Goal: Navigation & Orientation: Find specific page/section

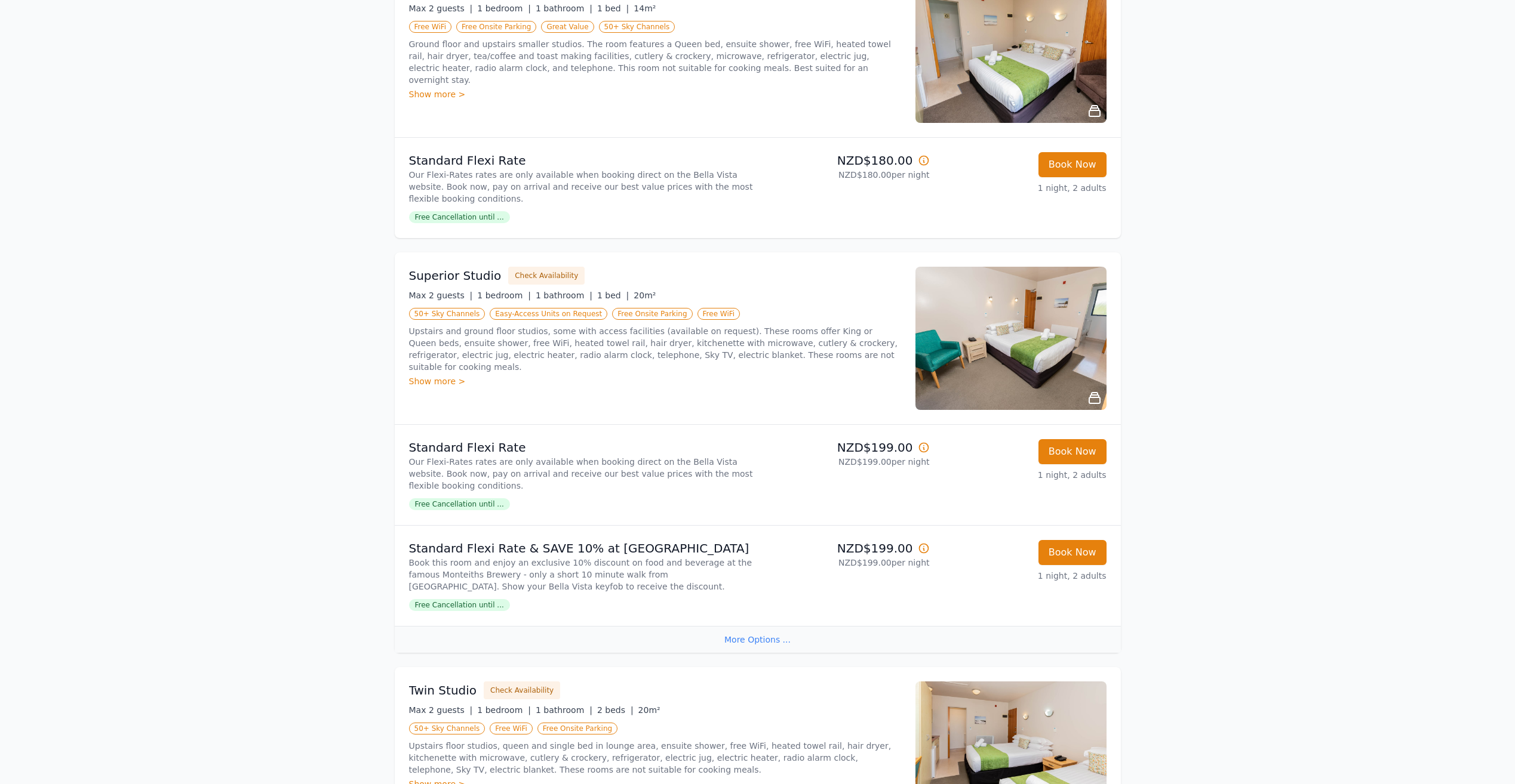
scroll to position [239, 0]
click at [1084, 344] on img at bounding box center [1010, 337] width 191 height 143
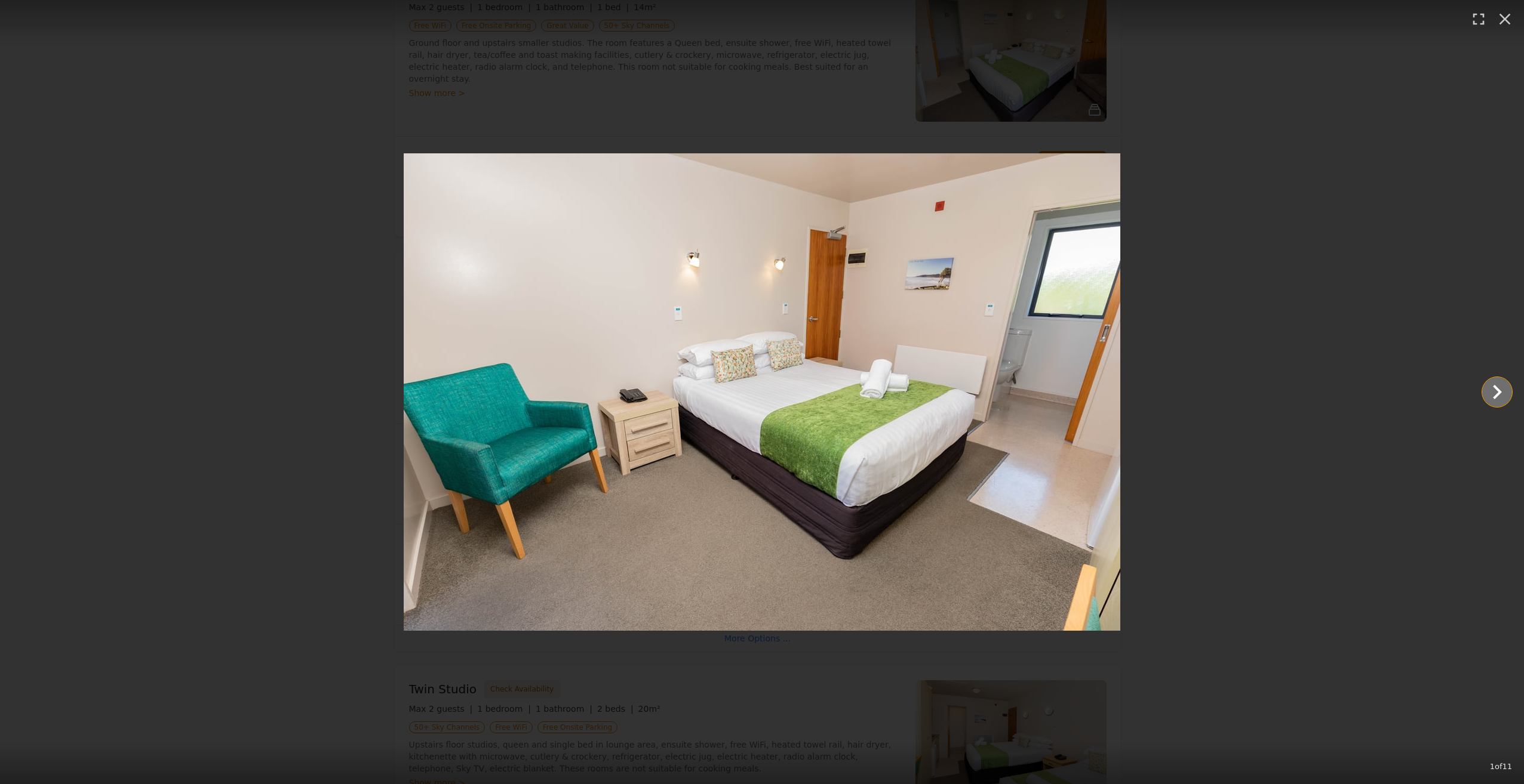
click at [1501, 394] on icon "Show slide 2 of 11" at bounding box center [1497, 392] width 28 height 28
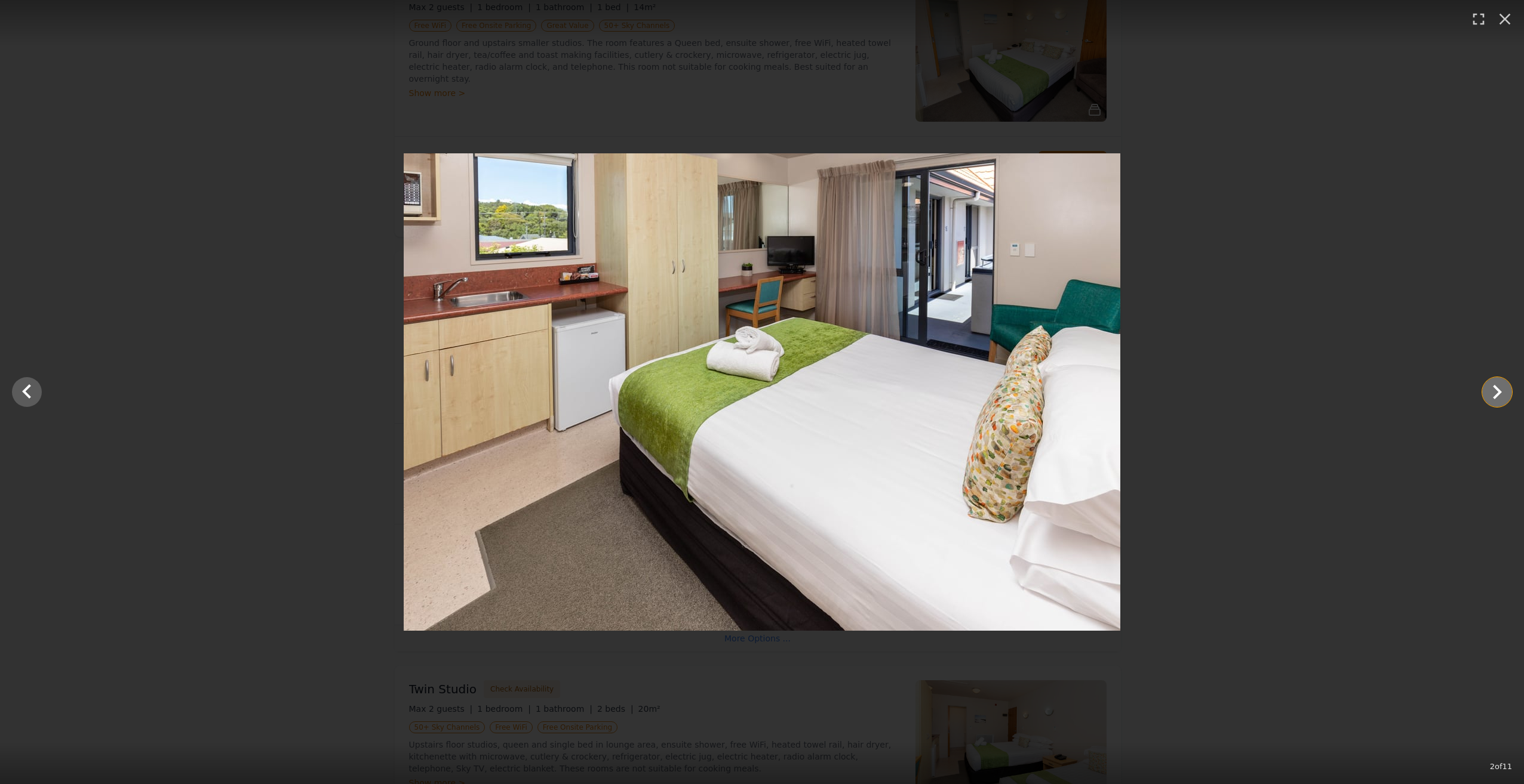
click at [1501, 394] on icon "Show slide 3 of 11" at bounding box center [1497, 392] width 28 height 28
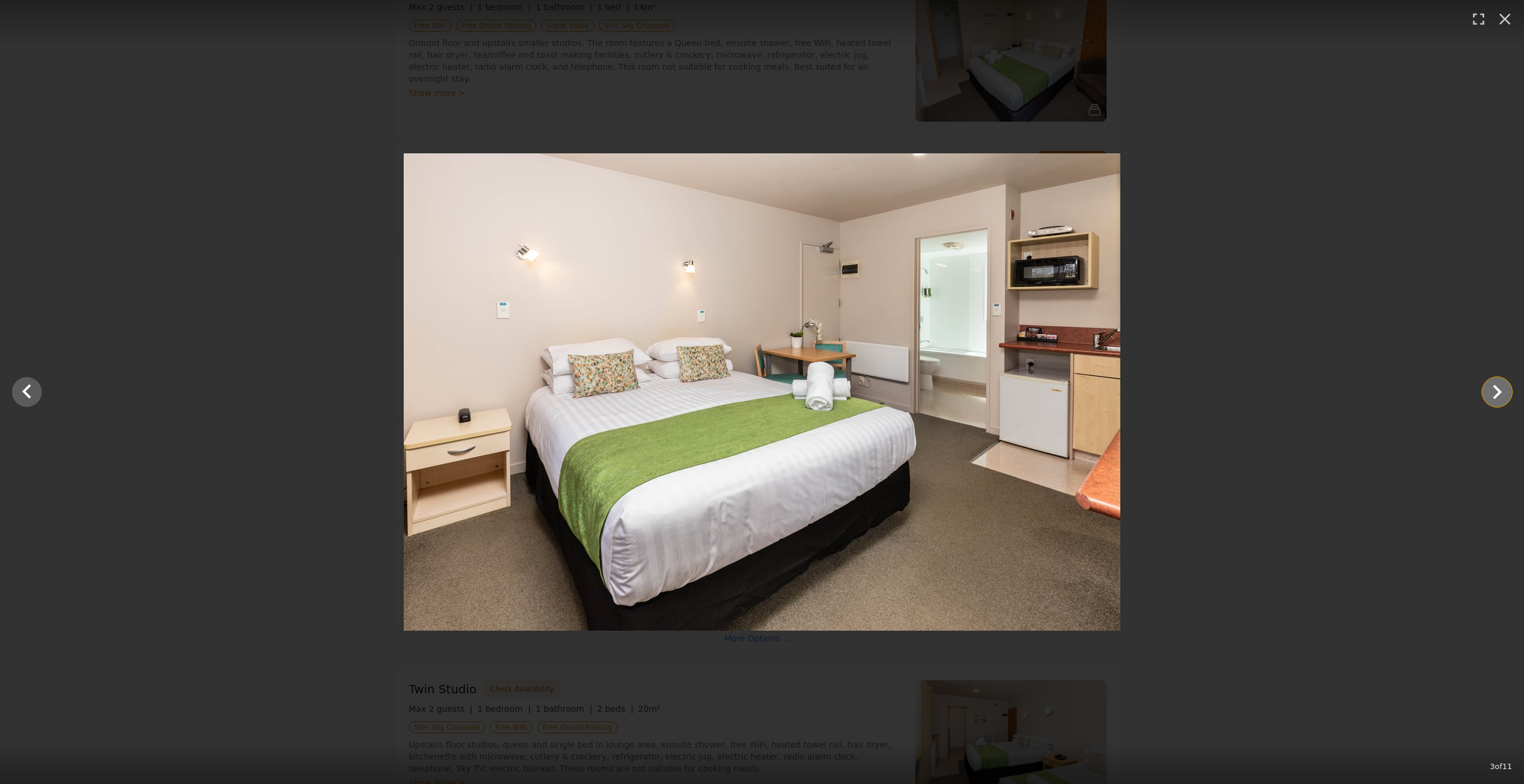
click at [1501, 394] on icon "Show slide 4 of 11" at bounding box center [1497, 392] width 28 height 28
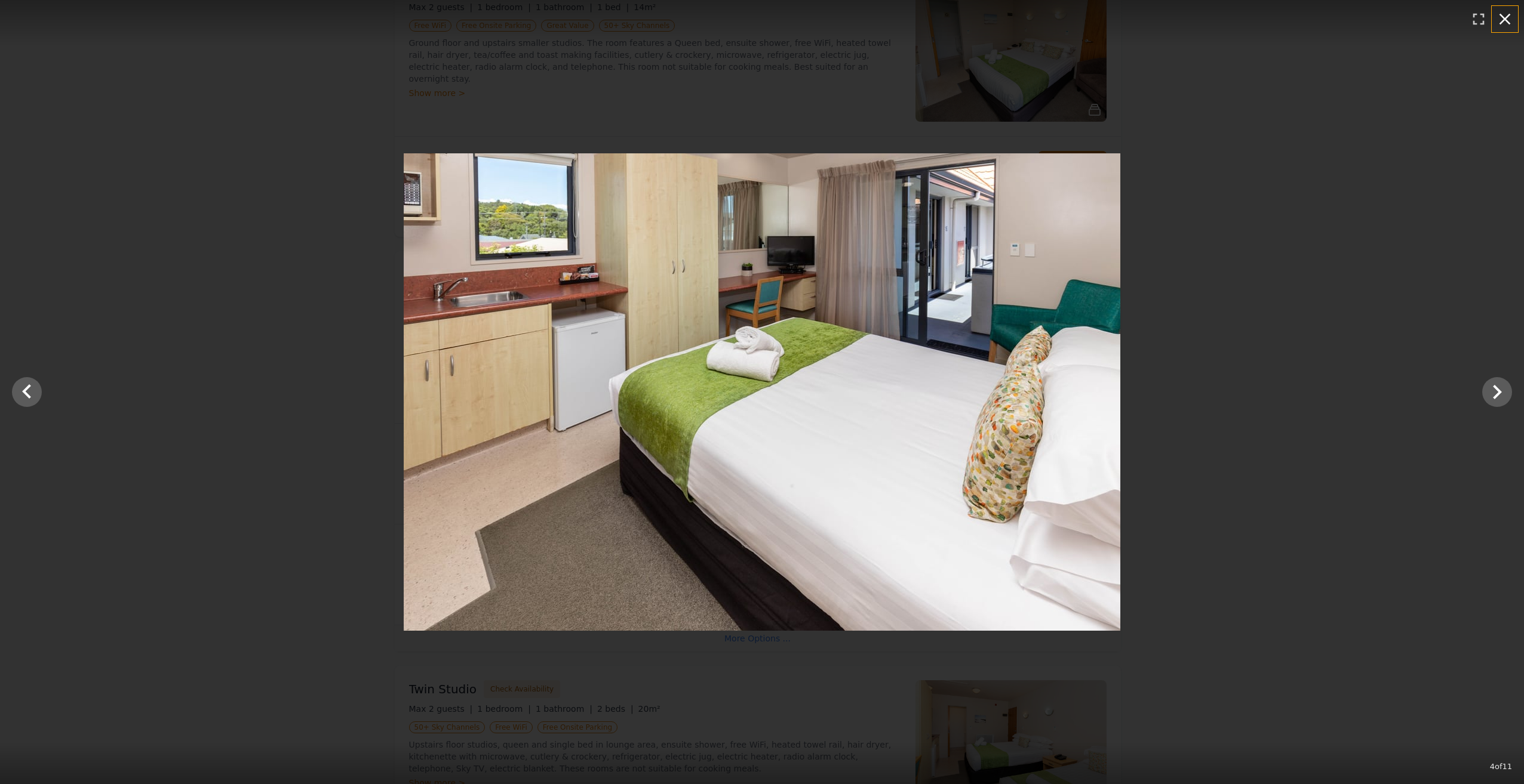
click at [1505, 14] on icon "button" at bounding box center [1505, 19] width 19 height 19
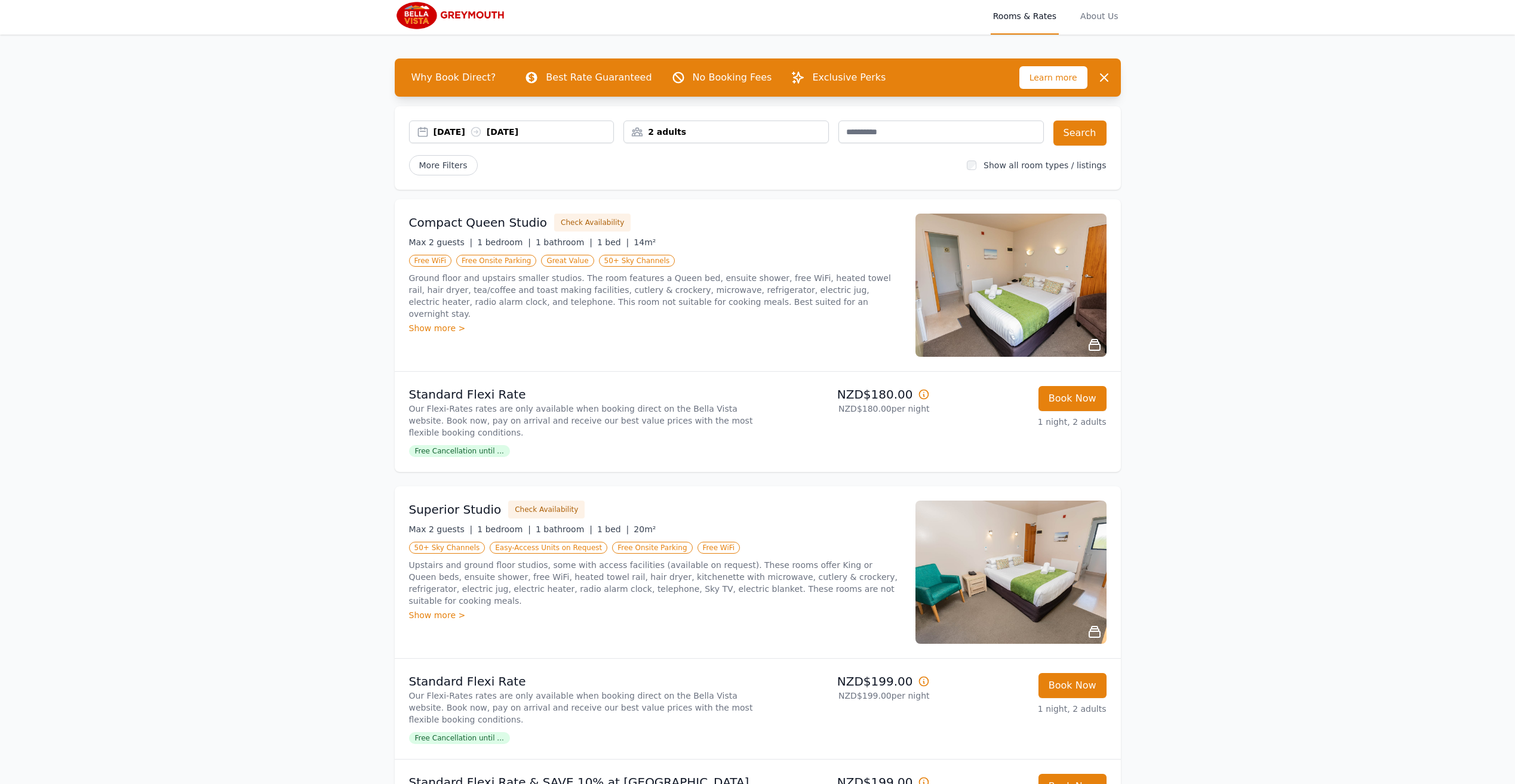
scroll to position [0, 0]
